Goal: Task Accomplishment & Management: Manage account settings

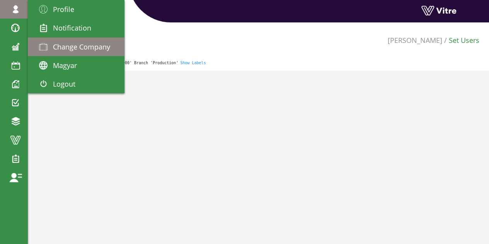
click at [59, 44] on span "Change Company" at bounding box center [81, 46] width 57 height 9
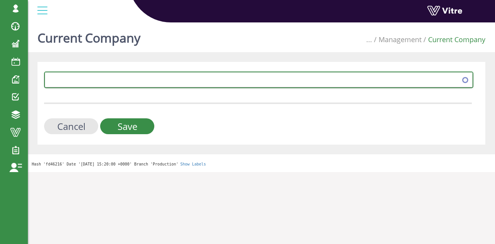
click at [165, 80] on span at bounding box center [251, 80] width 413 height 14
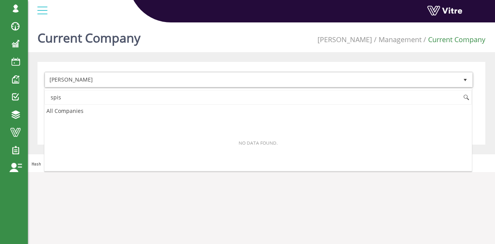
type input "spis"
click at [403, 40] on li "Management" at bounding box center [397, 40] width 50 height 10
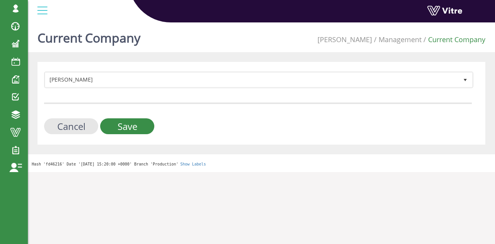
click at [401, 40] on li "Management" at bounding box center [397, 40] width 50 height 10
click at [85, 127] on input "Cancel" at bounding box center [71, 126] width 54 height 16
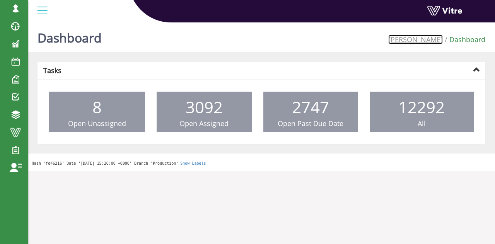
click at [434, 40] on link "[PERSON_NAME]" at bounding box center [415, 39] width 55 height 9
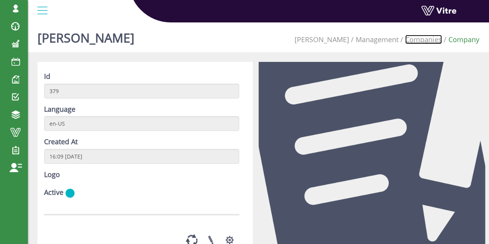
click at [427, 40] on link "Companies" at bounding box center [423, 39] width 37 height 9
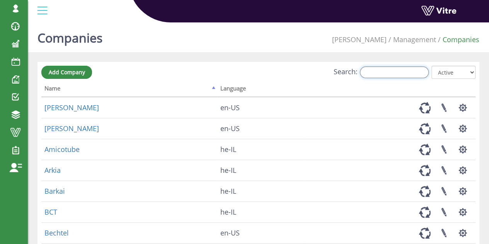
click at [404, 73] on input "Search:" at bounding box center [394, 73] width 69 height 12
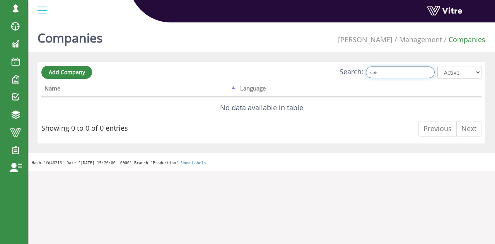
type input "spis"
click at [464, 71] on select "All Active Not Active" at bounding box center [459, 72] width 44 height 13
select select "0"
click at [438, 66] on select "All Active Not Active" at bounding box center [459, 72] width 44 height 13
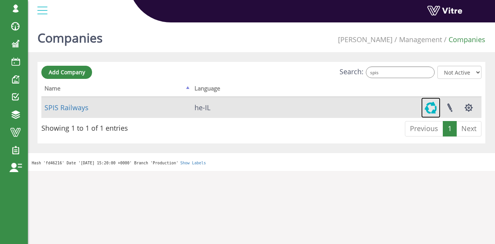
click at [433, 104] on link at bounding box center [430, 107] width 19 height 20
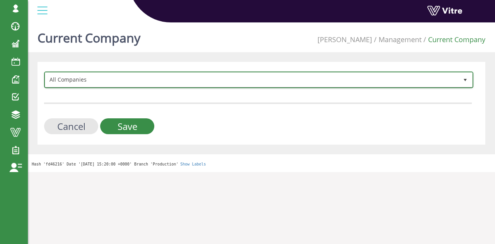
click at [145, 81] on span "All Companies" at bounding box center [251, 80] width 413 height 14
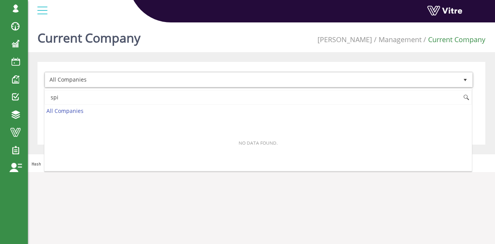
type input "spi"
click at [355, 64] on div "All Companies Cancel Save" at bounding box center [262, 103] width 448 height 83
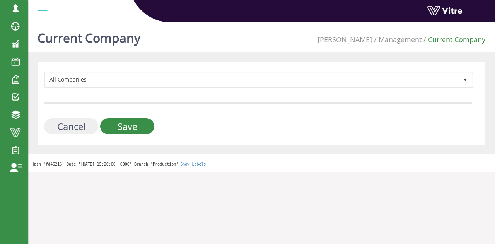
click at [75, 129] on input "Cancel" at bounding box center [71, 126] width 54 height 16
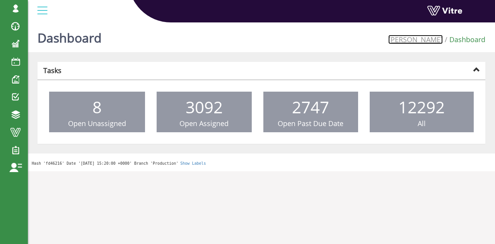
click at [433, 43] on link "[PERSON_NAME]" at bounding box center [415, 39] width 55 height 9
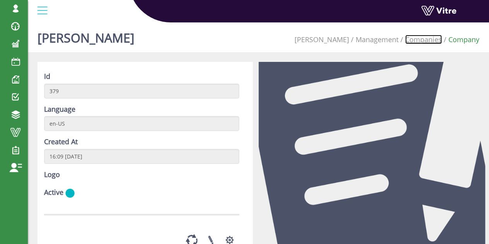
click at [424, 42] on link "Companies" at bounding box center [423, 39] width 37 height 9
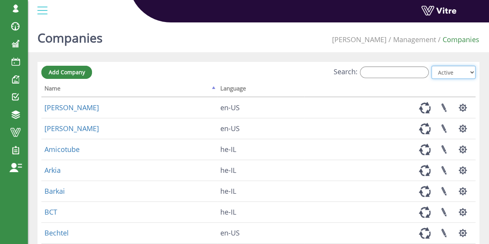
click at [452, 72] on select "All Active Not Active" at bounding box center [454, 72] width 44 height 13
select select "0"
click at [432, 66] on select "All Active Not Active" at bounding box center [454, 72] width 44 height 13
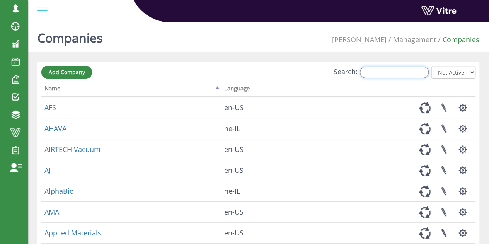
click at [407, 75] on input "Search:" at bounding box center [394, 73] width 69 height 12
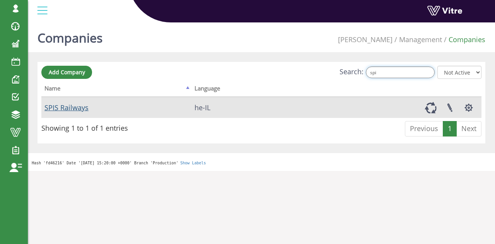
type input "spi"
click at [69, 107] on link "SPIS Railways" at bounding box center [66, 107] width 44 height 9
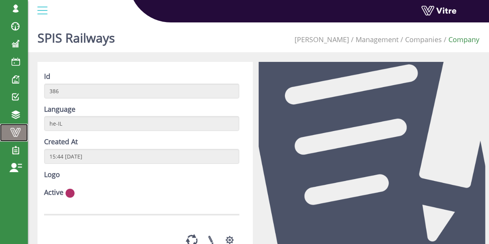
click at [11, 130] on span at bounding box center [15, 132] width 19 height 9
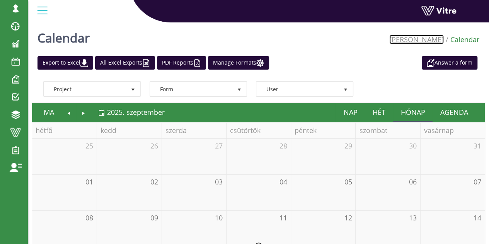
click at [429, 37] on link "[PERSON_NAME]" at bounding box center [416, 39] width 55 height 9
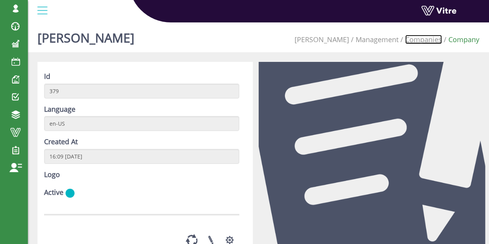
click at [429, 43] on link "Companies" at bounding box center [423, 39] width 37 height 9
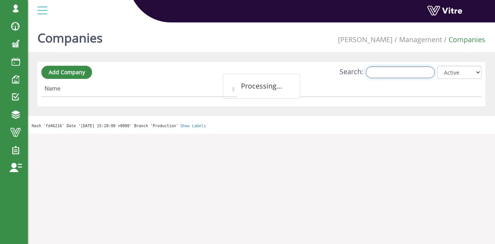
click at [413, 72] on input "Search:" at bounding box center [400, 73] width 69 height 12
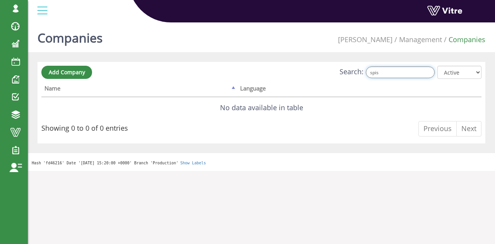
type input "spis"
click at [459, 75] on select "All Active Not Active" at bounding box center [459, 72] width 44 height 13
select select "0"
click at [438, 66] on select "All Active Not Active" at bounding box center [459, 72] width 44 height 13
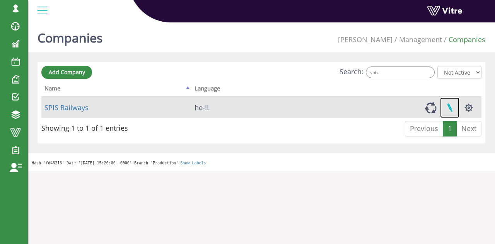
click at [449, 107] on link at bounding box center [449, 107] width 19 height 20
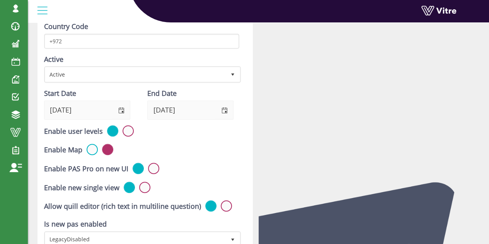
scroll to position [193, 0]
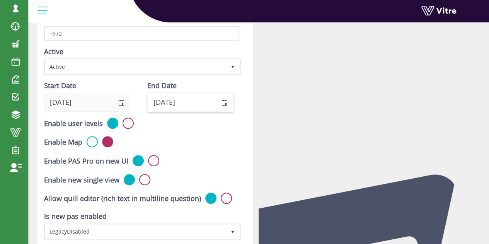
click at [227, 102] on span "select" at bounding box center [225, 103] width 6 height 6
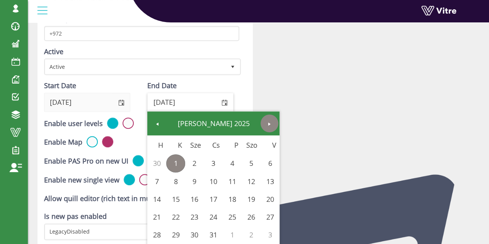
click at [269, 123] on span "Next" at bounding box center [269, 124] width 6 height 6
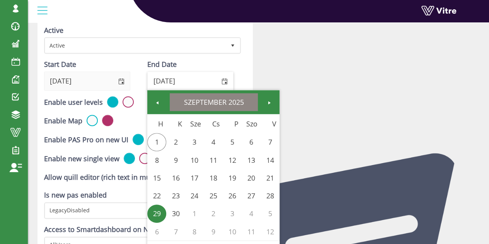
scroll to position [232, 0]
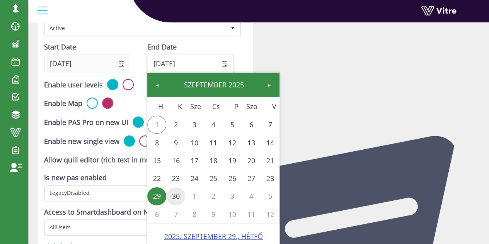
click at [178, 198] on link "30" at bounding box center [175, 196] width 19 height 18
type input "[DATE]"
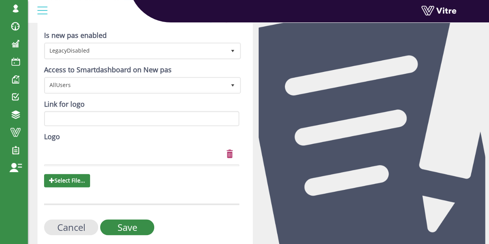
scroll to position [374, 0]
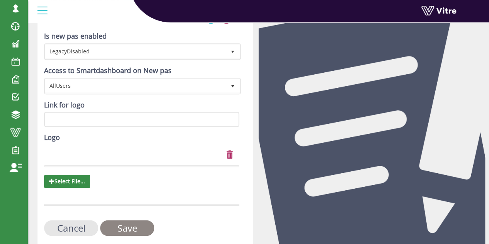
click at [137, 232] on input "Save" at bounding box center [127, 228] width 54 height 16
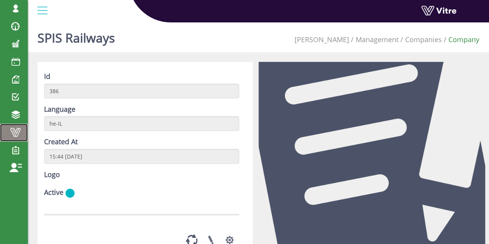
click at [19, 130] on span at bounding box center [15, 132] width 19 height 9
